Goal: Task Accomplishment & Management: Complete application form

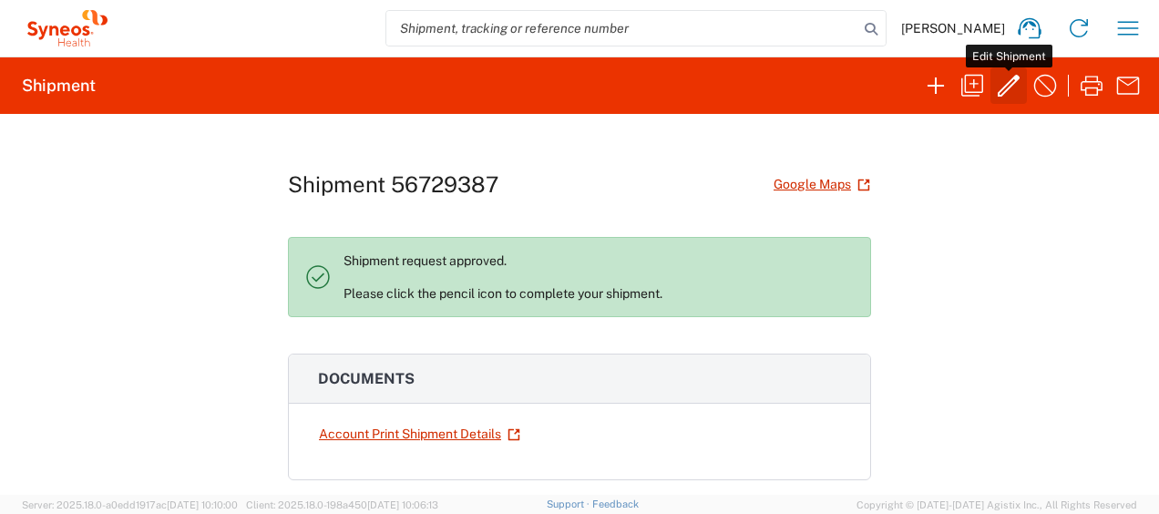
click at [1011, 88] on icon "button" at bounding box center [1008, 85] width 29 height 29
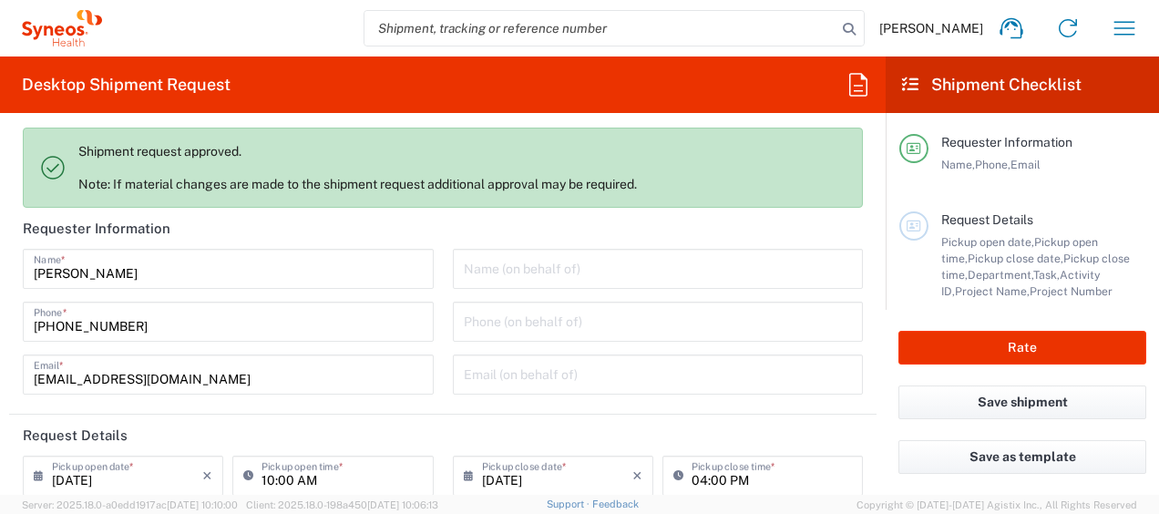
type input "Envelope"
type input "8350 DEPARTMENTAL EXPENSE"
type input "Ukraine"
type input "8350"
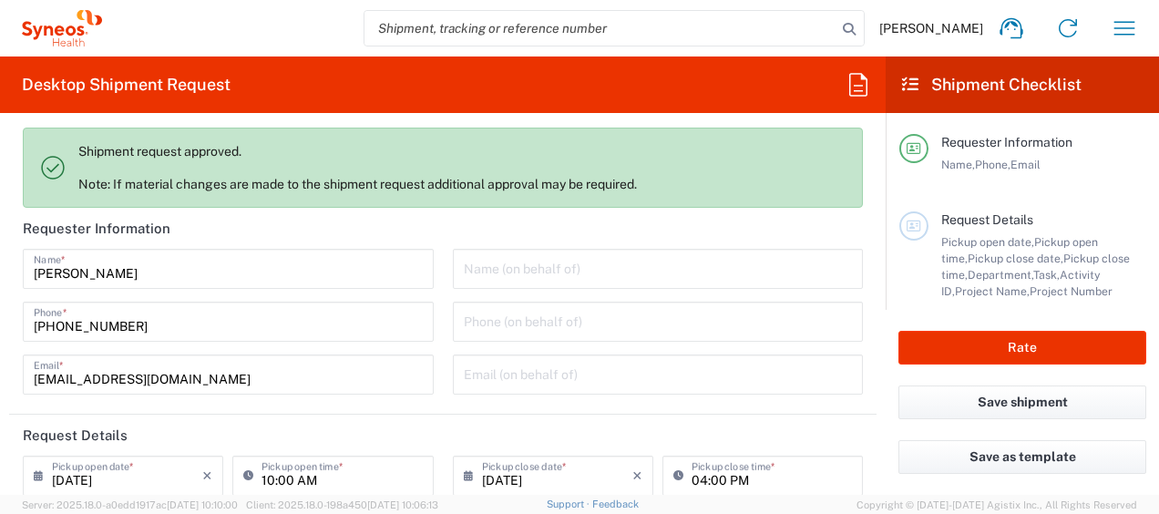
type input "Ukraine"
type input "Syneos Health Ukraine, LLC"
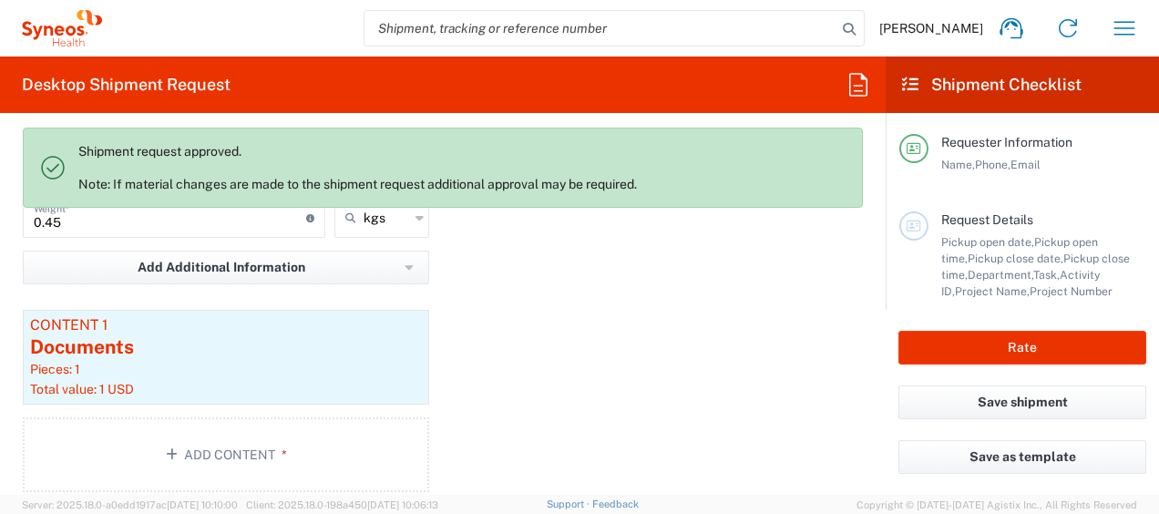
scroll to position [1913, 0]
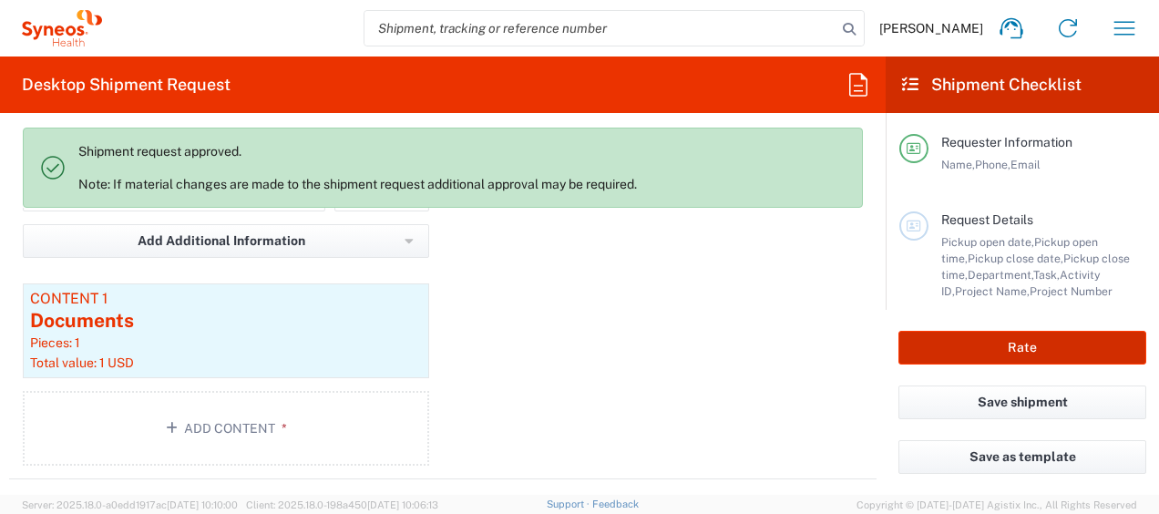
click at [1026, 342] on button "Rate" at bounding box center [1022, 348] width 248 height 34
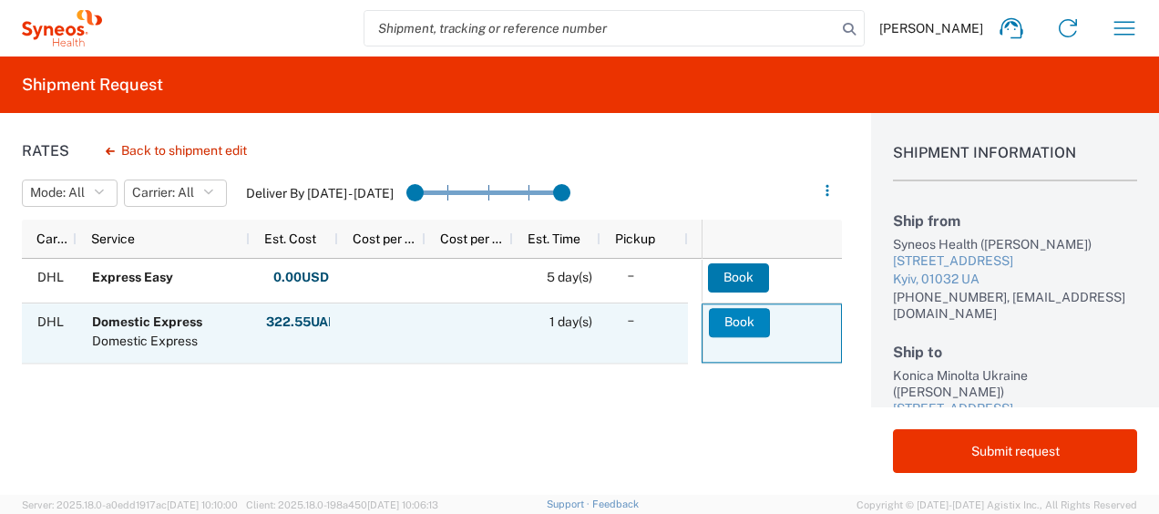
click at [729, 320] on button "Book" at bounding box center [739, 322] width 61 height 29
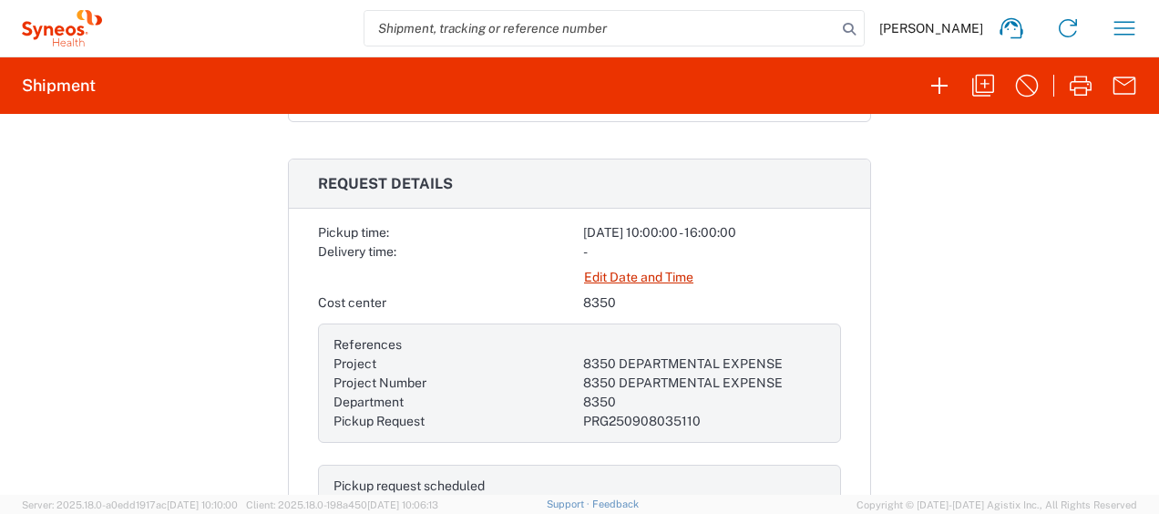
scroll to position [638, 0]
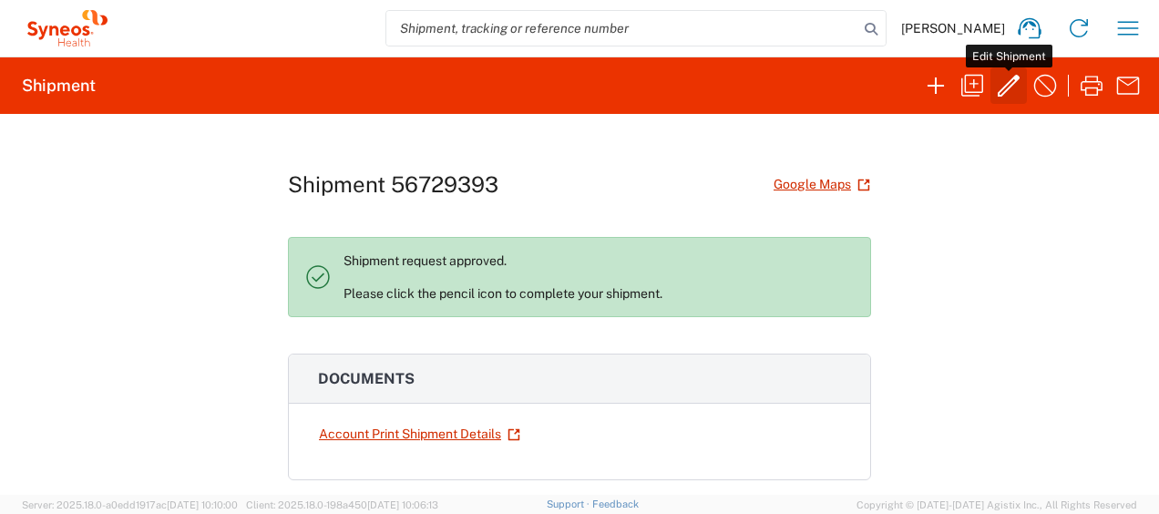
click at [1007, 87] on icon "button" at bounding box center [1008, 85] width 29 height 29
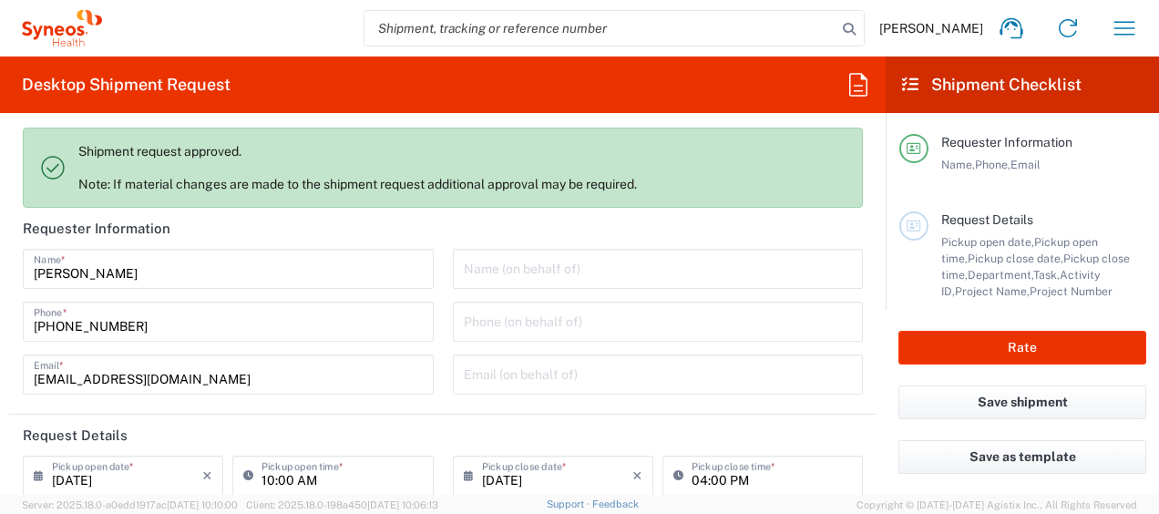
type input "8350 DEPARTMENTAL EXPENSE"
type input "Envelope"
type input "8350 DEPARTMENTAL EXPENSE"
type input "Ukraine"
type input "8350"
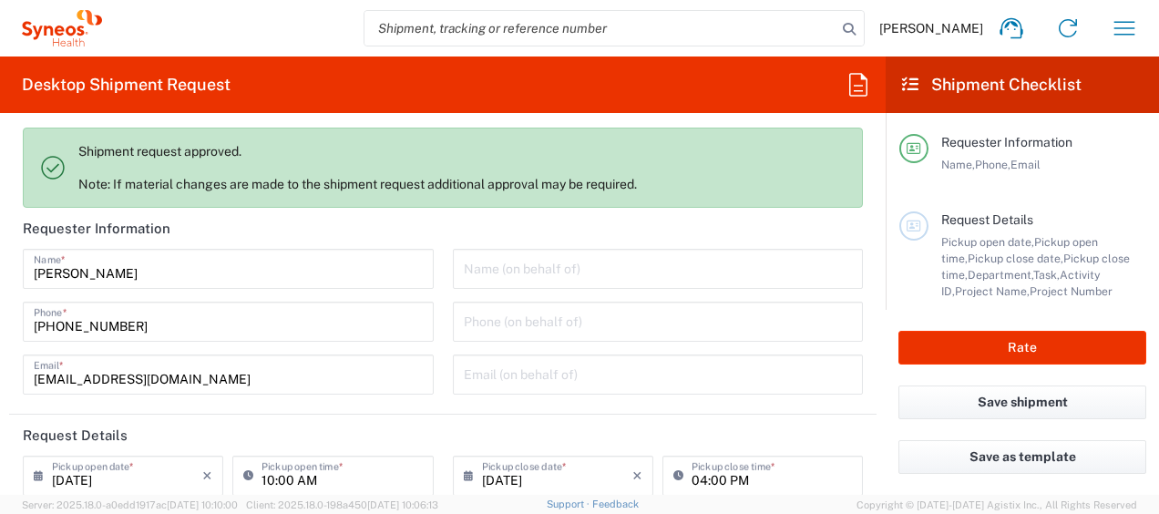
type input "Ukraine"
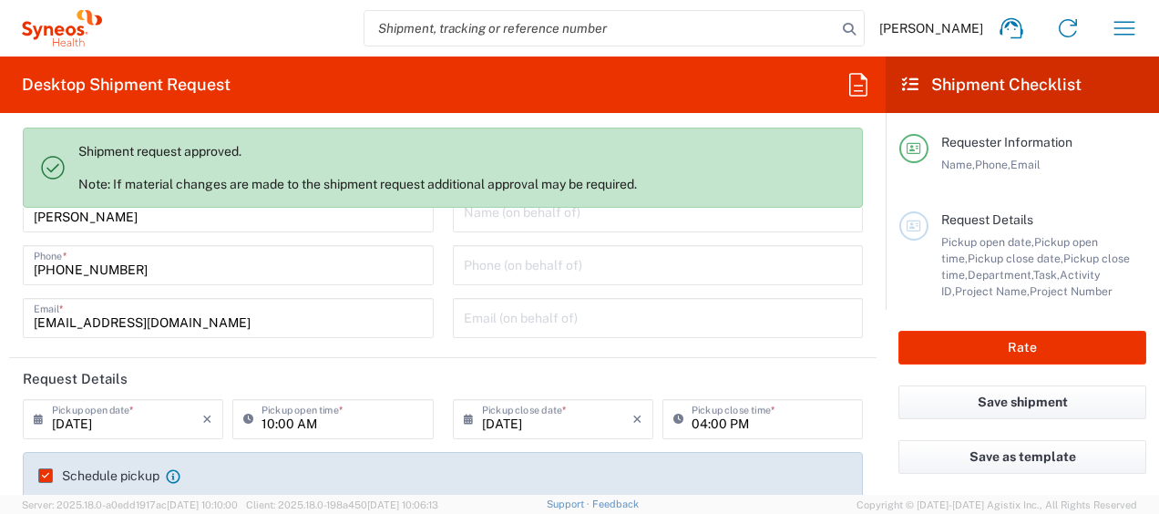
type input "Syneos Health Ukraine, LLC"
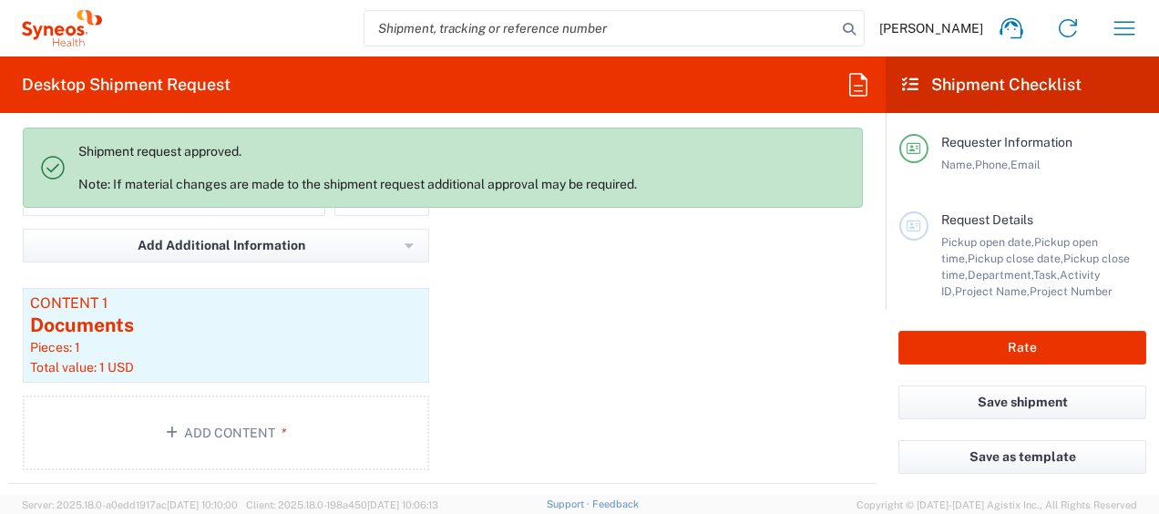
scroll to position [1913, 0]
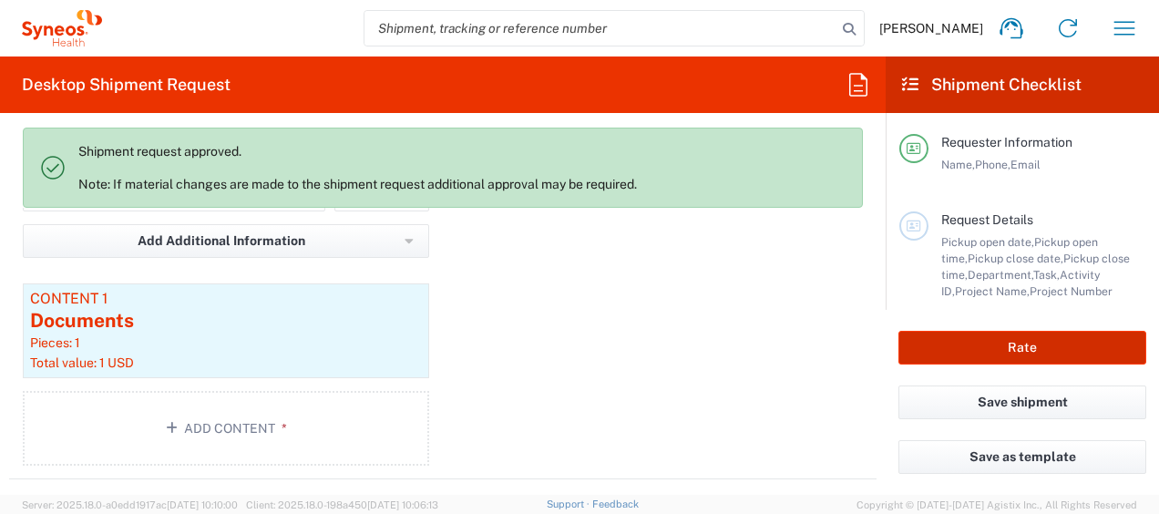
click at [1047, 350] on button "Rate" at bounding box center [1022, 348] width 248 height 34
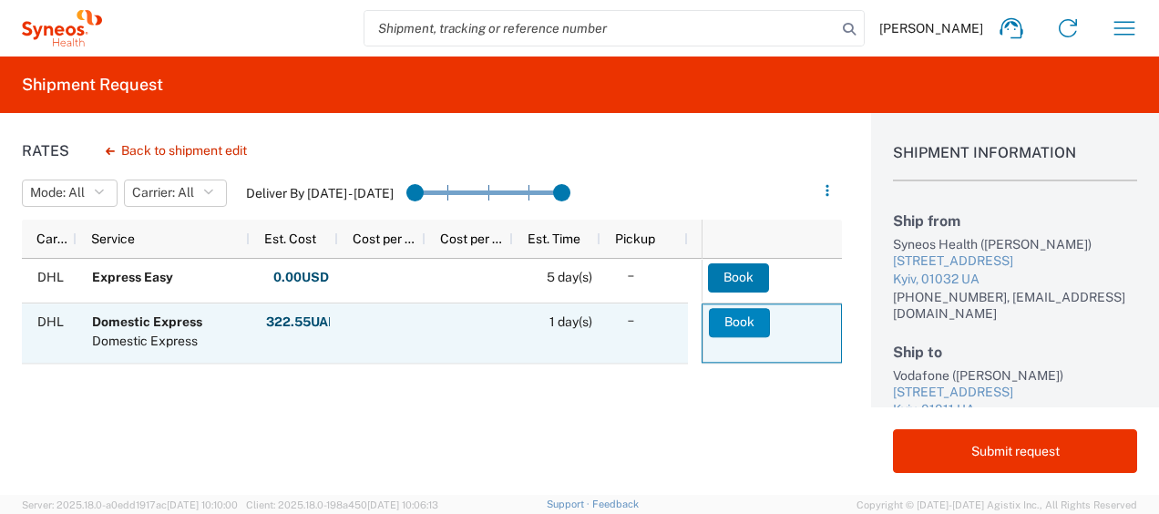
click at [729, 319] on button "Book" at bounding box center [739, 322] width 61 height 29
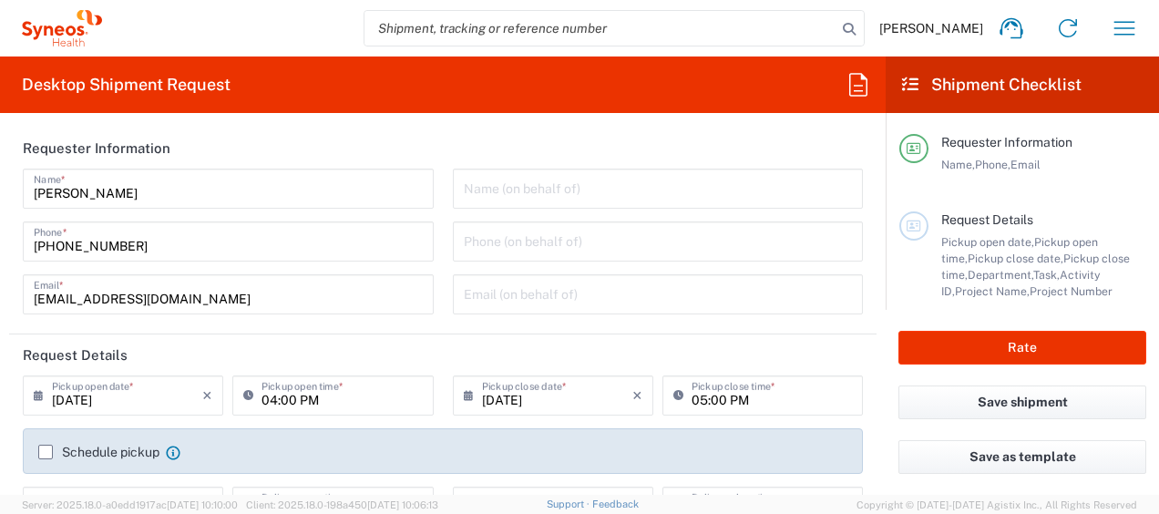
type input "8350"
type input "[GEOGRAPHIC_DATA]"
type input "Syneos Health Ukraine, LLC"
click at [1120, 35] on icon "button" at bounding box center [1124, 28] width 21 height 14
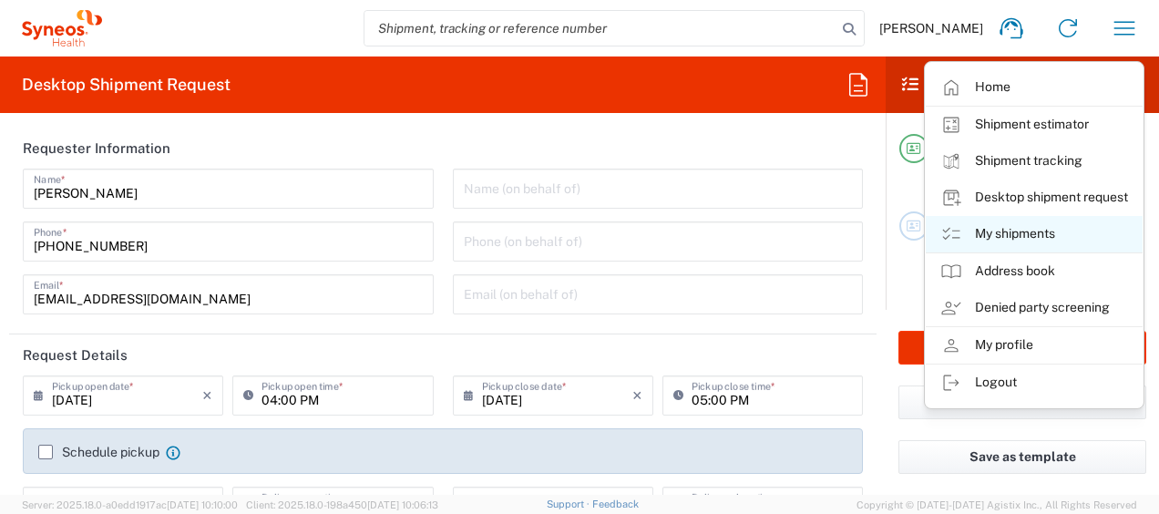
click at [1036, 231] on link "My shipments" at bounding box center [1033, 234] width 217 height 36
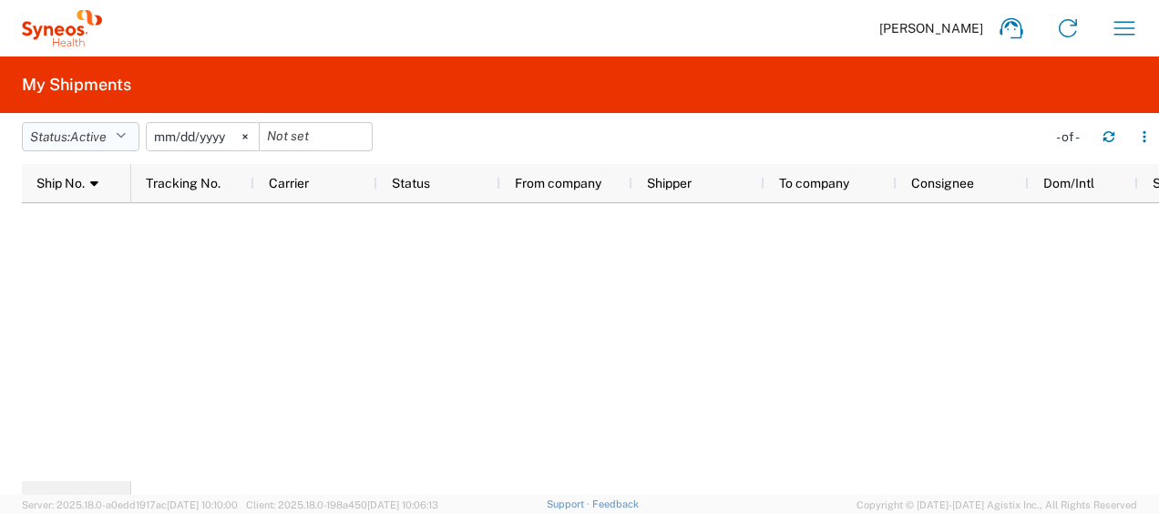
click at [113, 133] on button "Status: Active" at bounding box center [81, 136] width 118 height 29
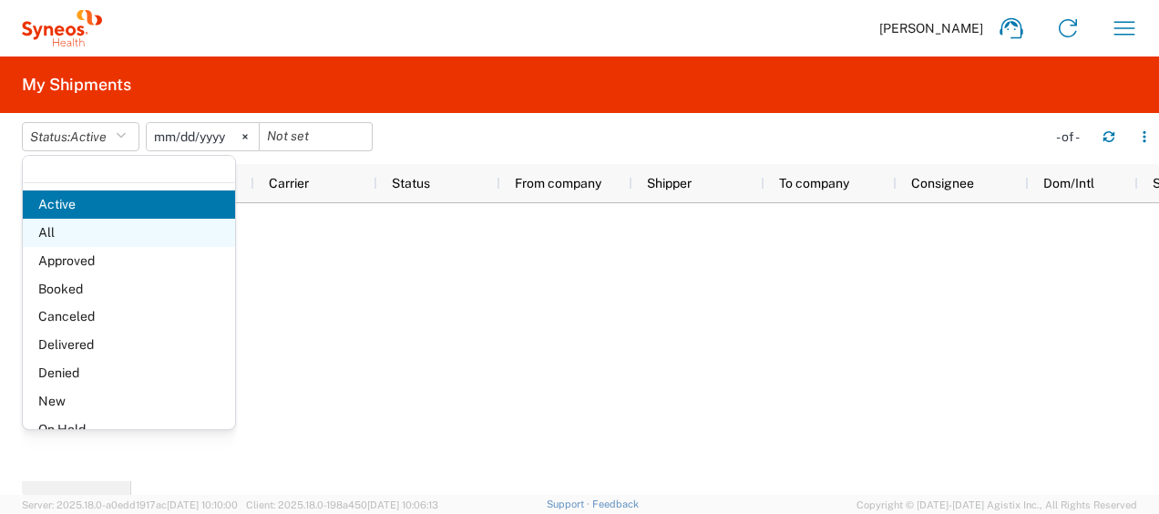
click at [72, 231] on span "All" at bounding box center [129, 233] width 212 height 28
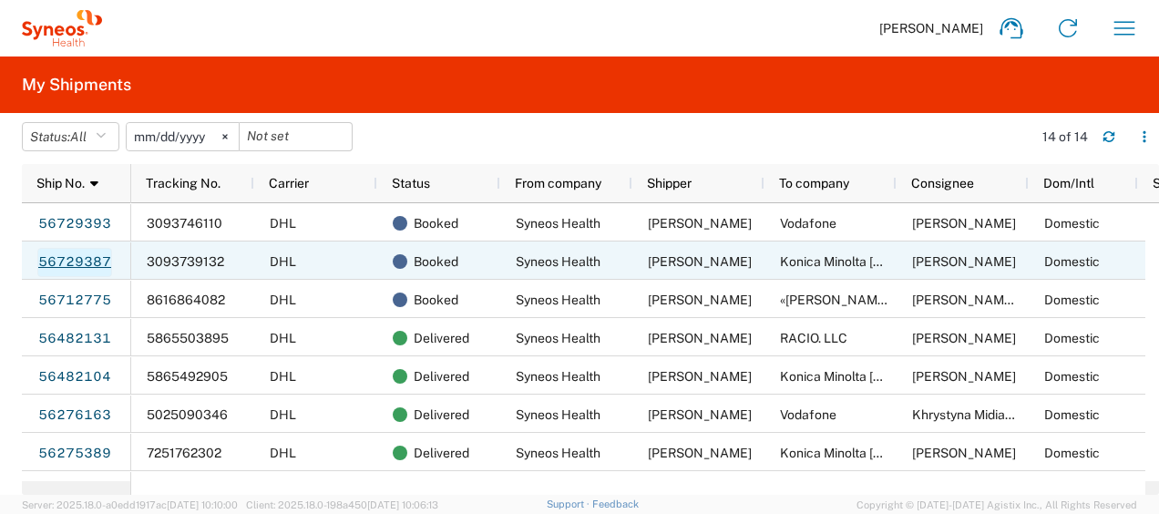
click at [87, 260] on link "56729387" at bounding box center [74, 262] width 75 height 29
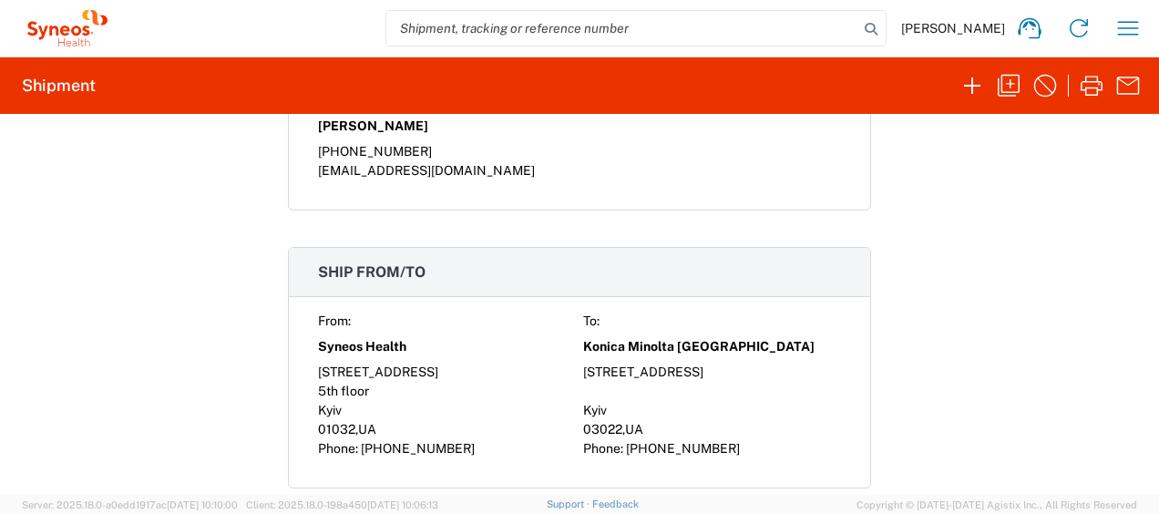
scroll to position [1201, 0]
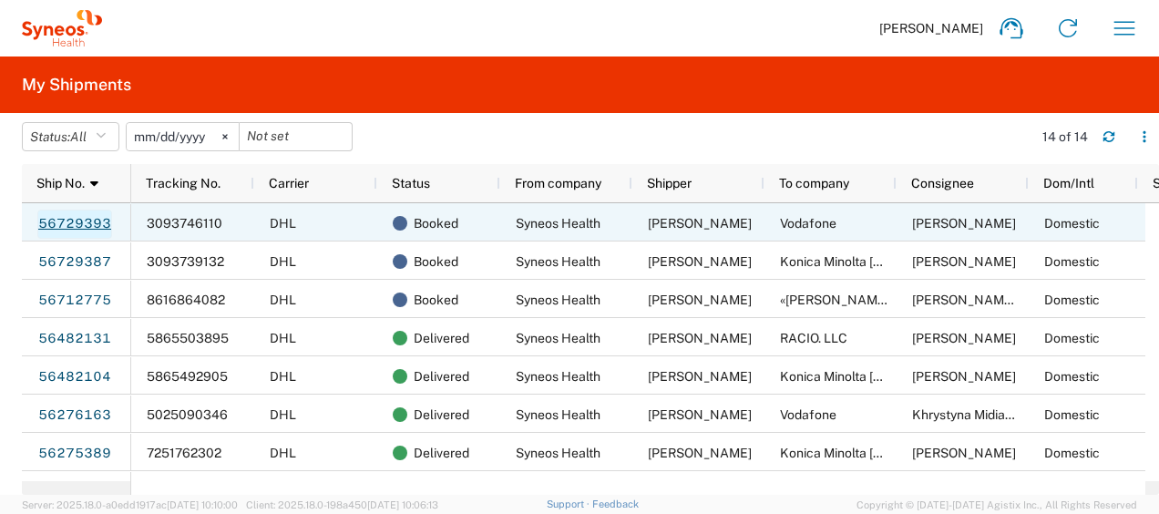
click at [71, 220] on link "56729393" at bounding box center [74, 224] width 75 height 29
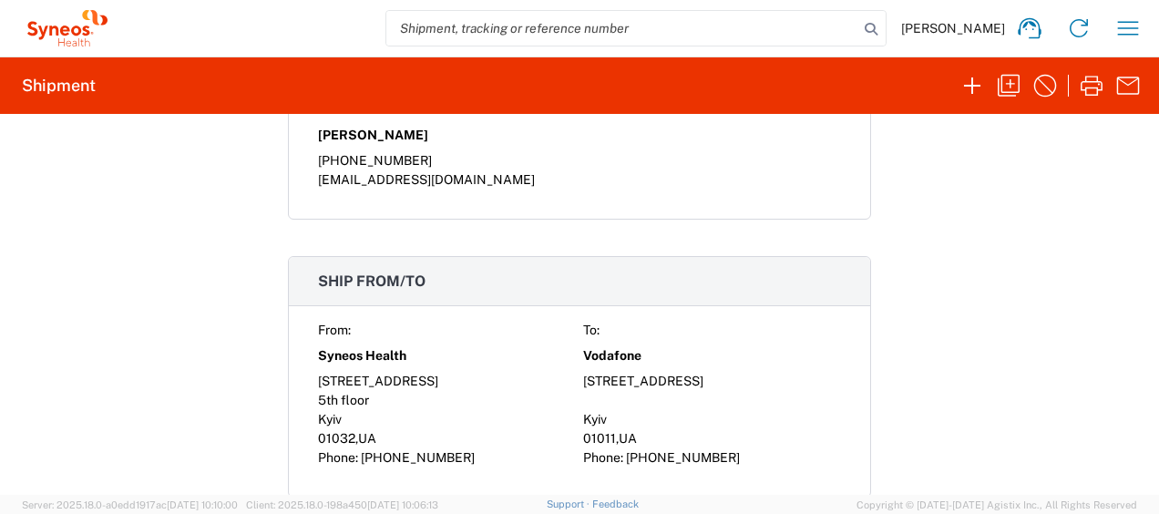
scroll to position [1275, 0]
